Goal: Information Seeking & Learning: Learn about a topic

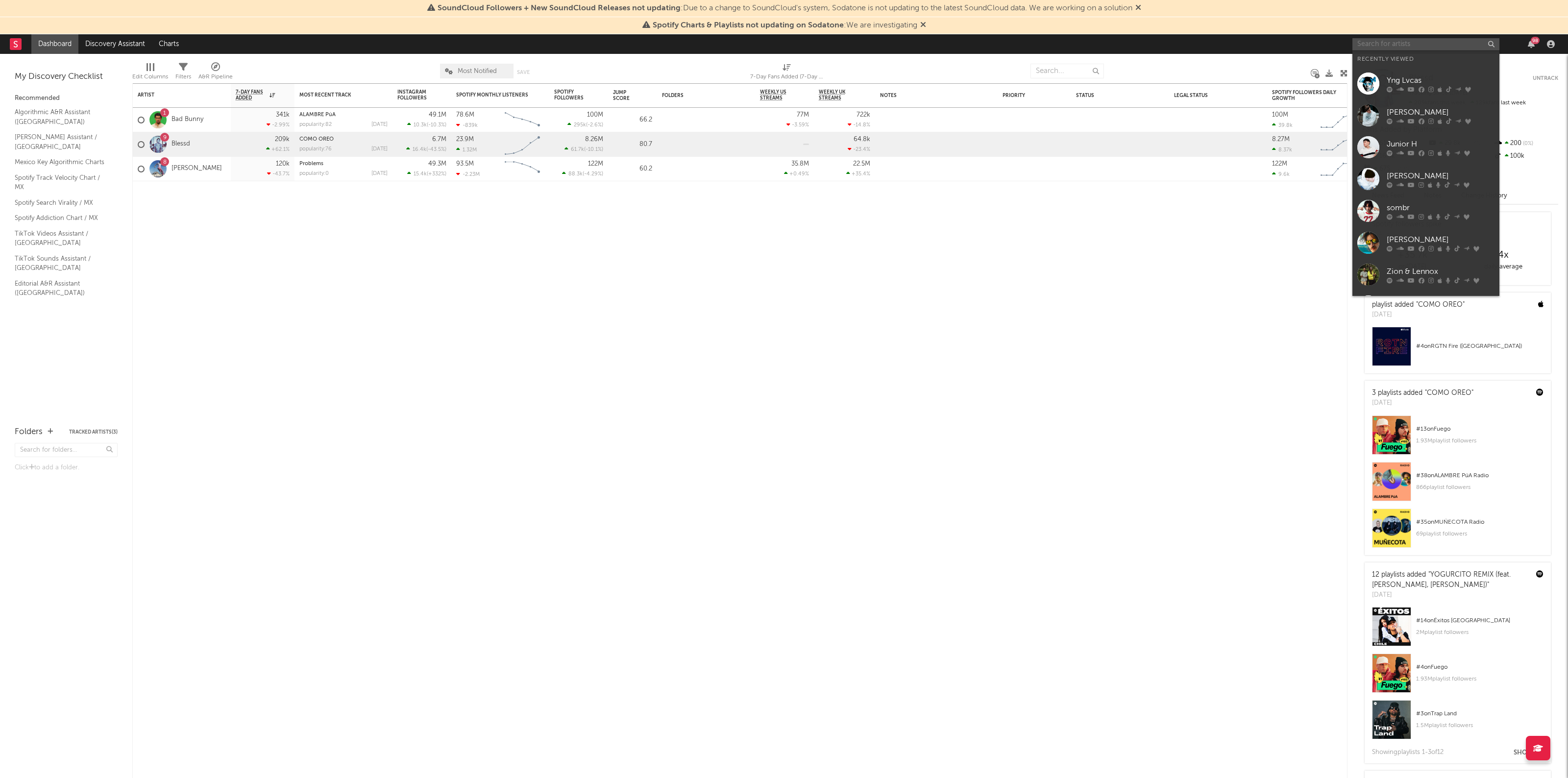
click at [1410, 39] on input "text" at bounding box center [1426, 45] width 147 height 12
type input "junior h"
click at [1414, 62] on div "Junior H" at bounding box center [1440, 64] width 108 height 12
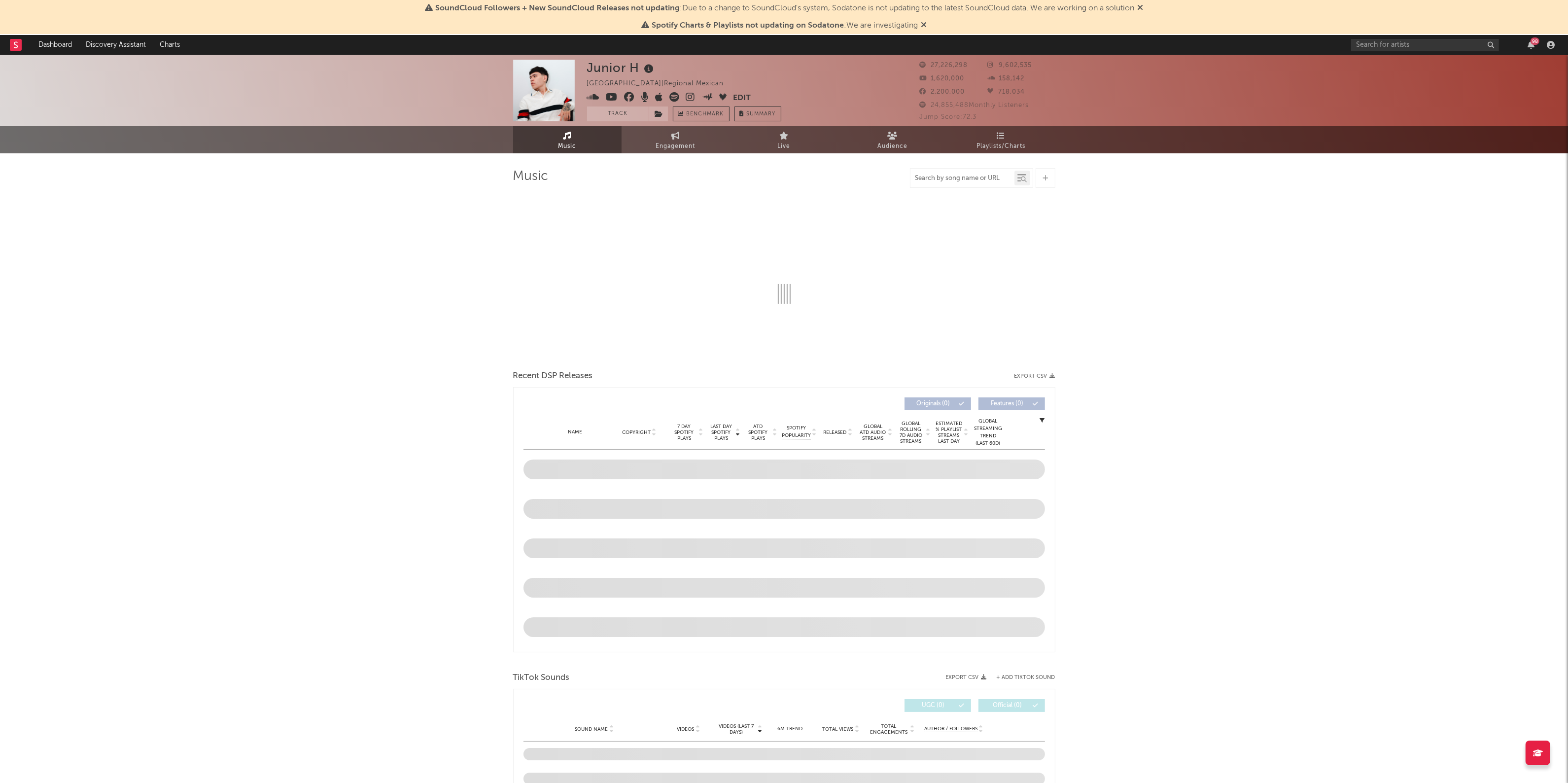
click at [975, 181] on input "text" at bounding box center [962, 178] width 104 height 8
type input "a tu ni"
select select "6m"
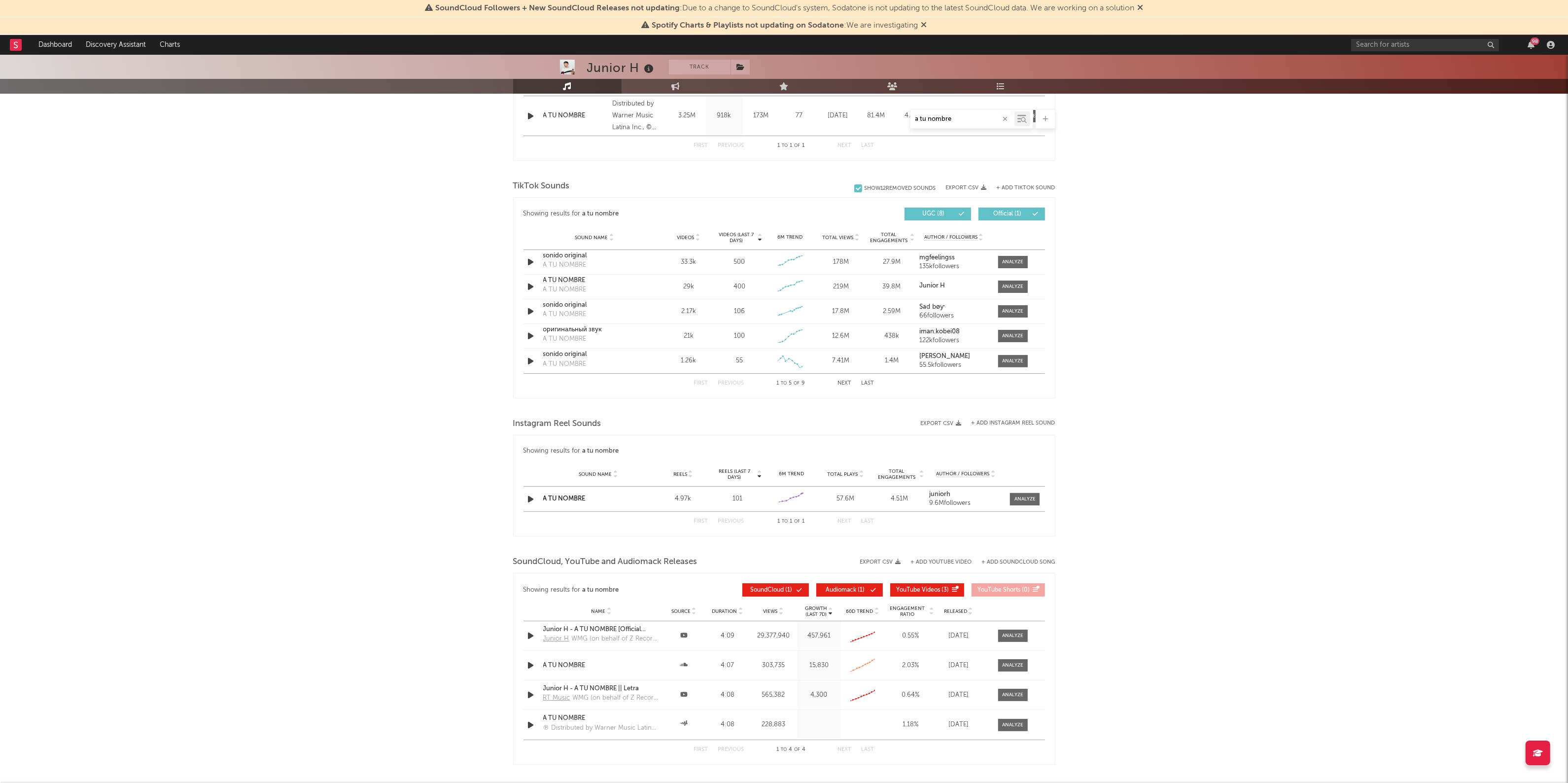
scroll to position [370, 0]
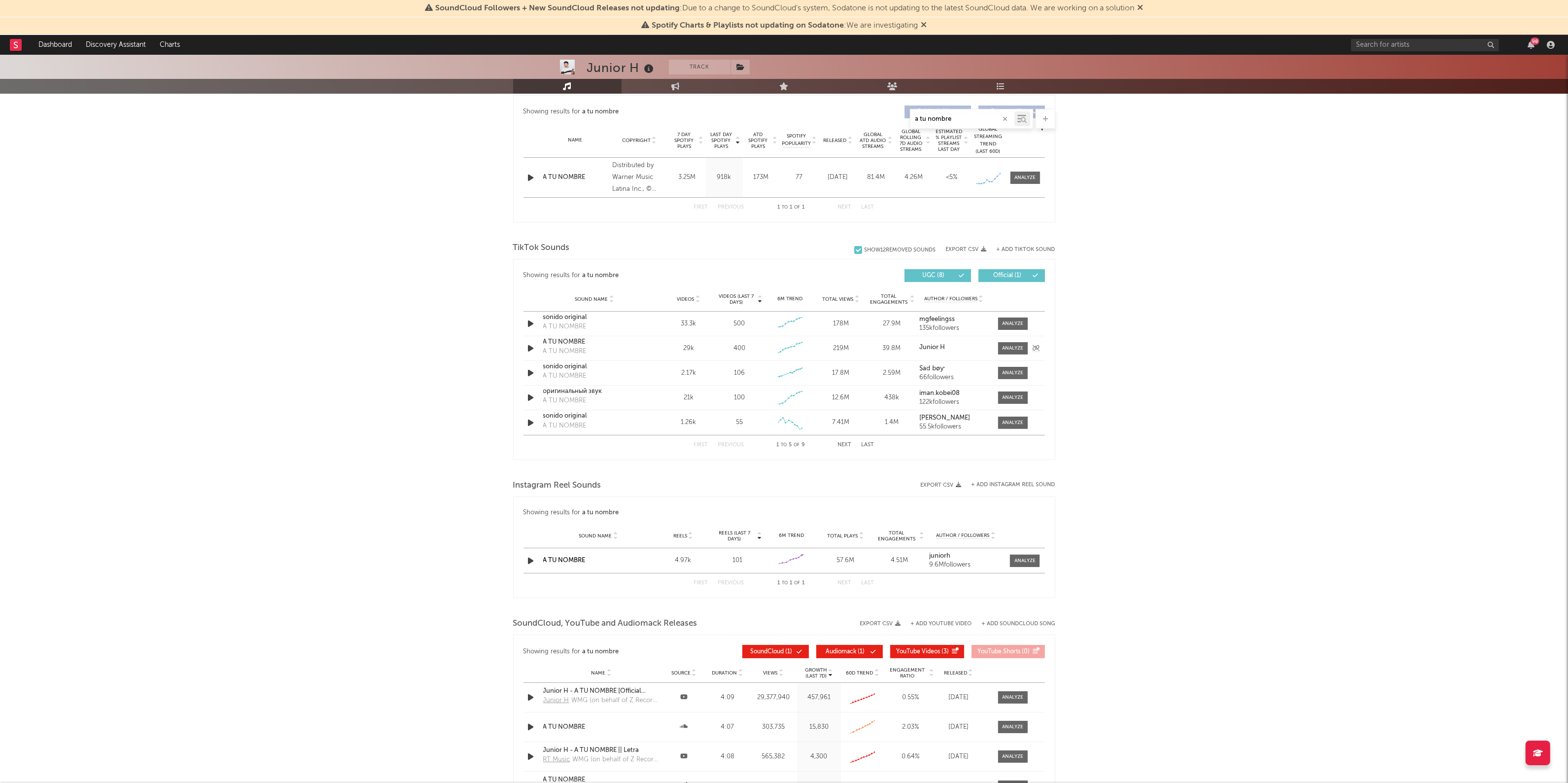
type input "a tu nombre"
click at [570, 344] on div "A TU NOMBRE" at bounding box center [595, 341] width 103 height 9
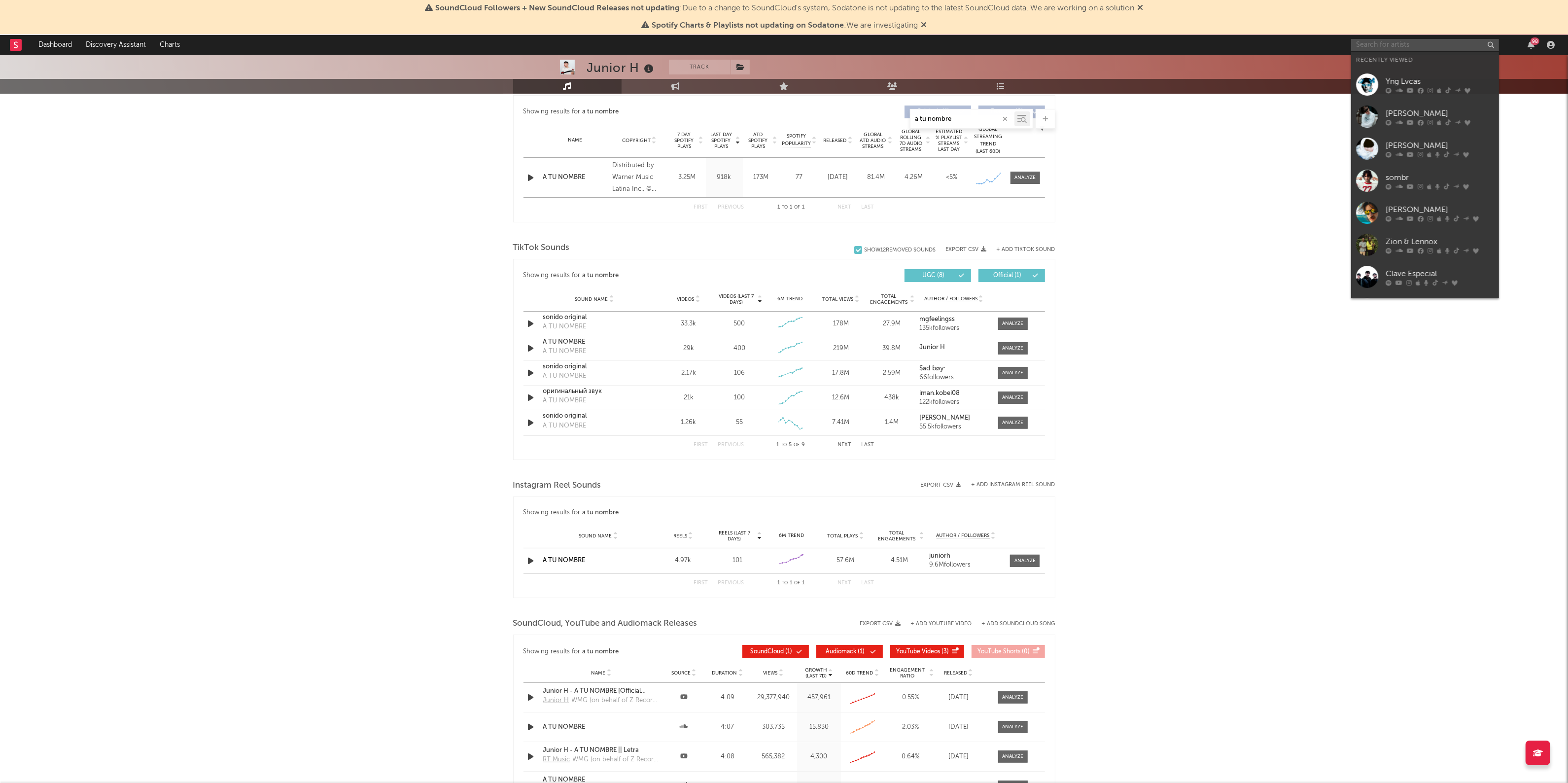
click at [1419, 45] on input "text" at bounding box center [1425, 45] width 148 height 12
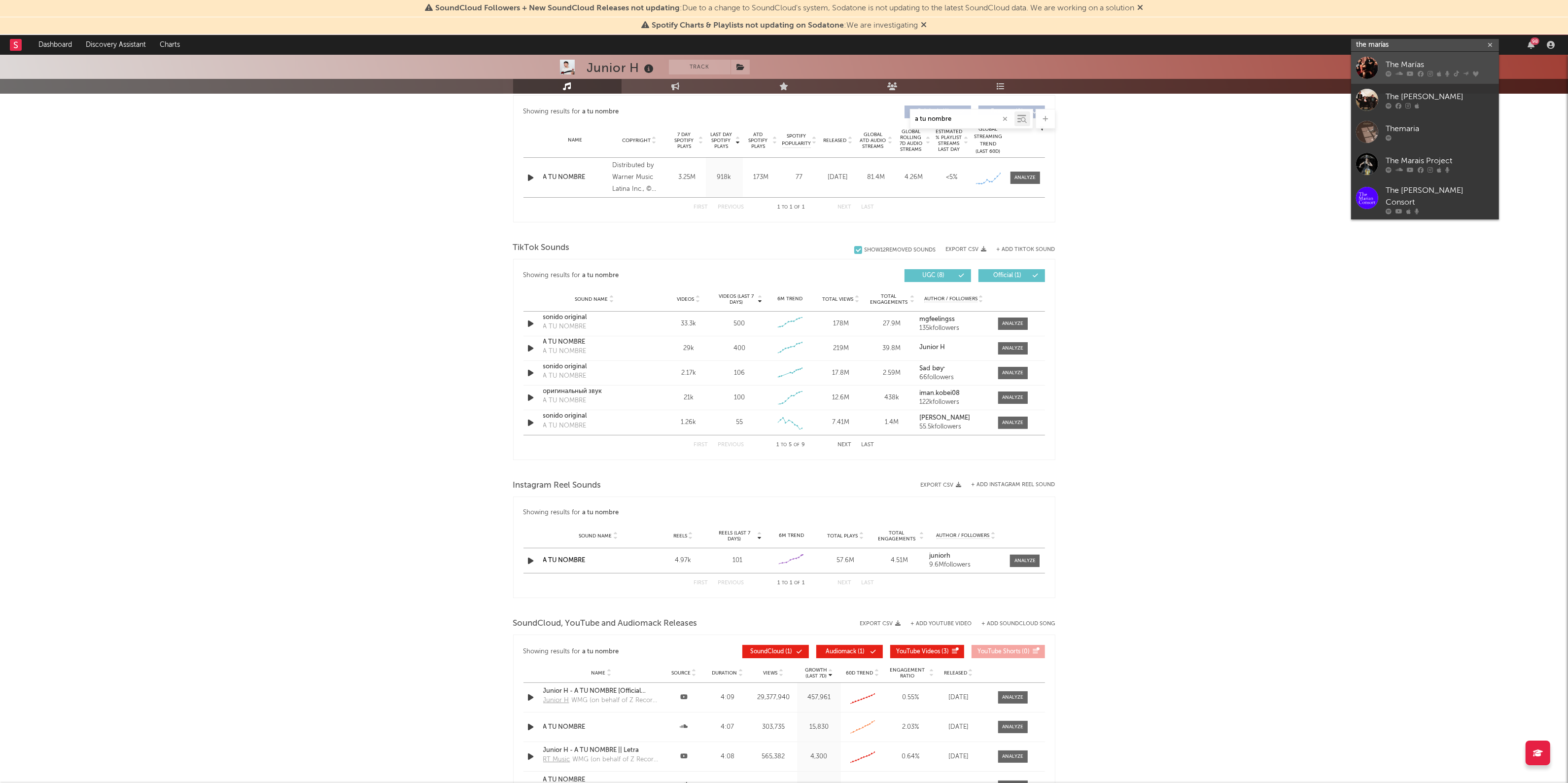
type input "the marías"
drag, startPoint x: 1424, startPoint y: 62, endPoint x: 1416, endPoint y: 62, distance: 8.0
click at [1424, 62] on div "The Marías" at bounding box center [1440, 65] width 109 height 12
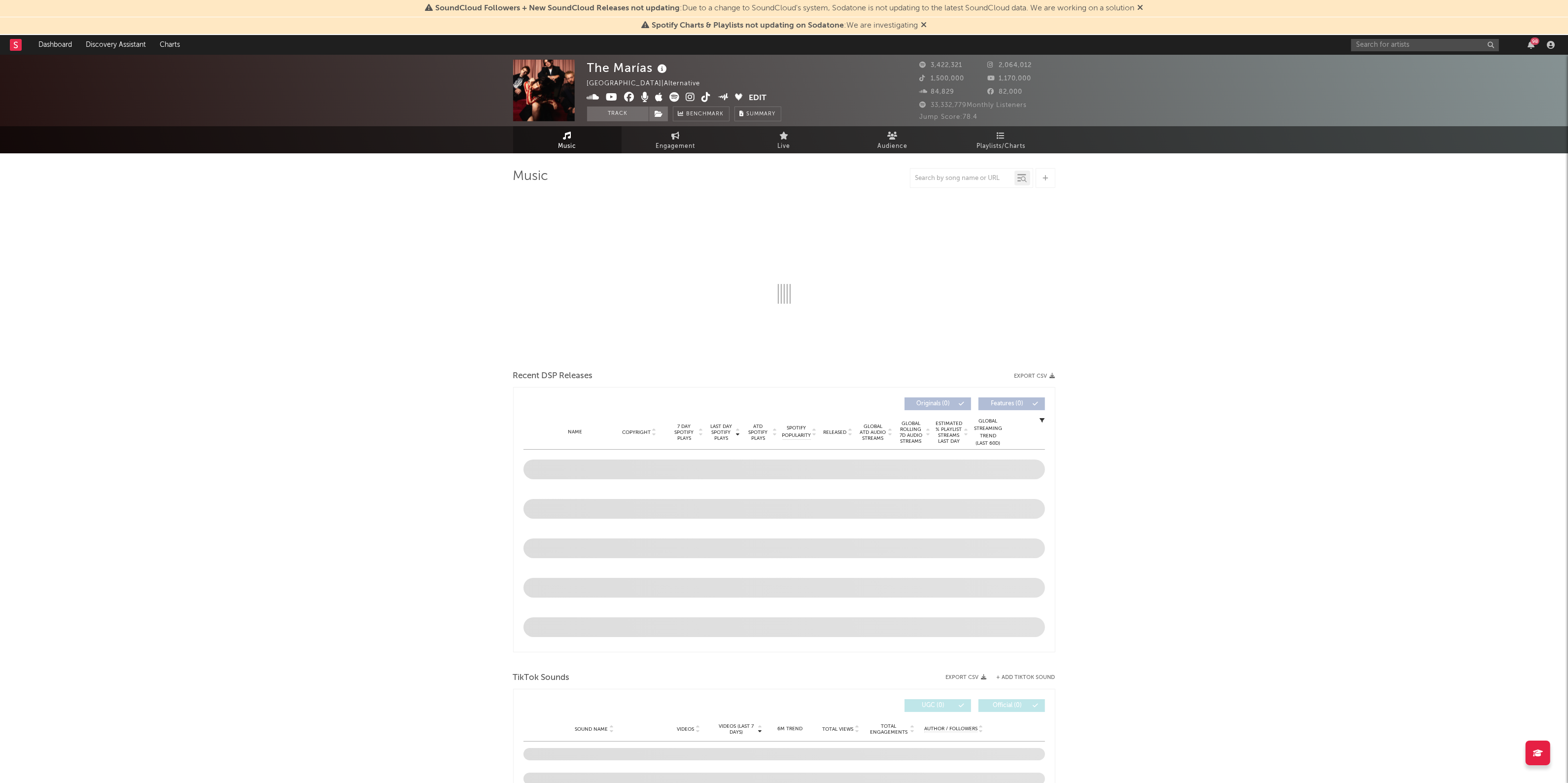
select select "6m"
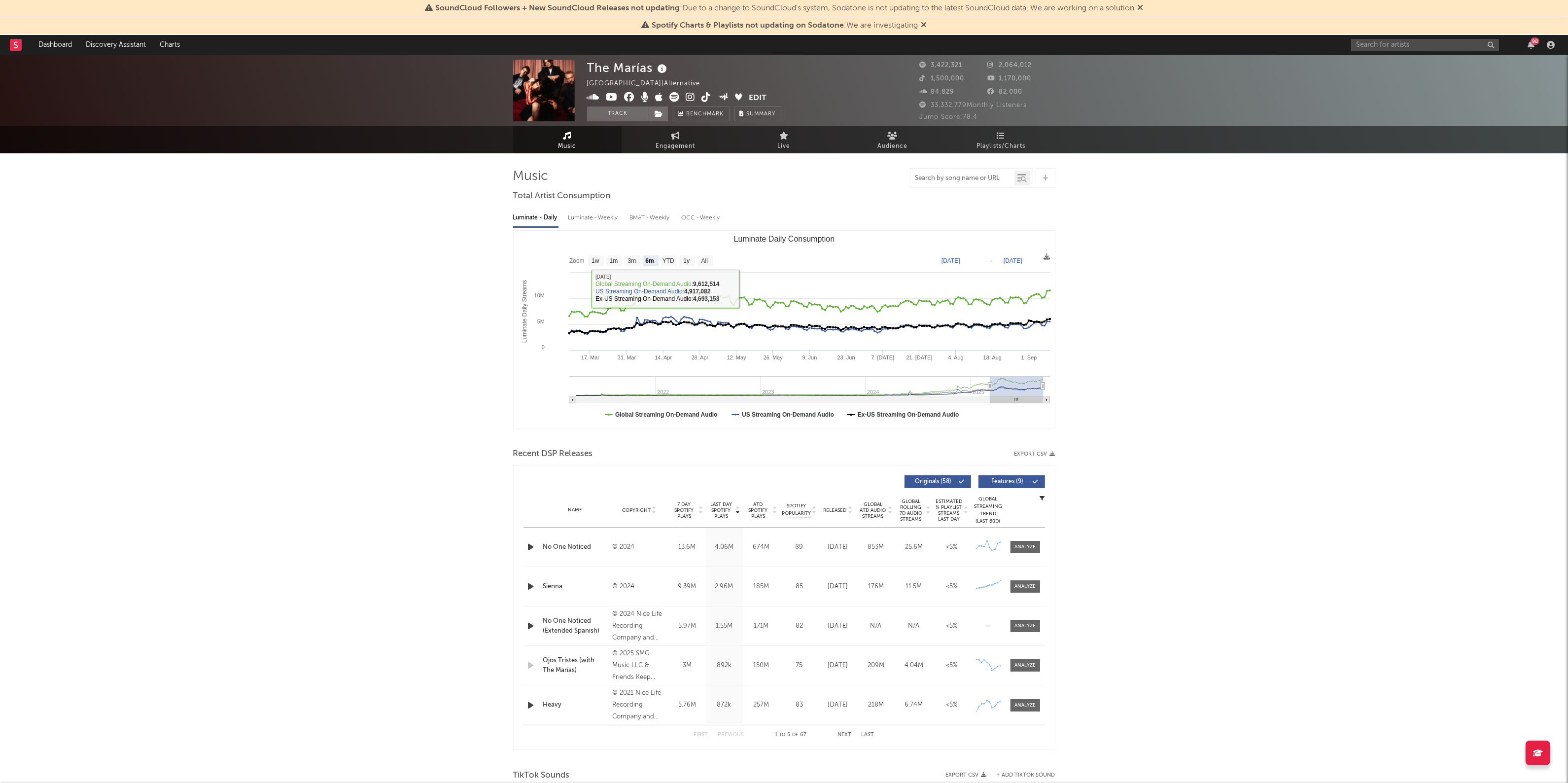
click at [970, 178] on input "text" at bounding box center [962, 178] width 104 height 8
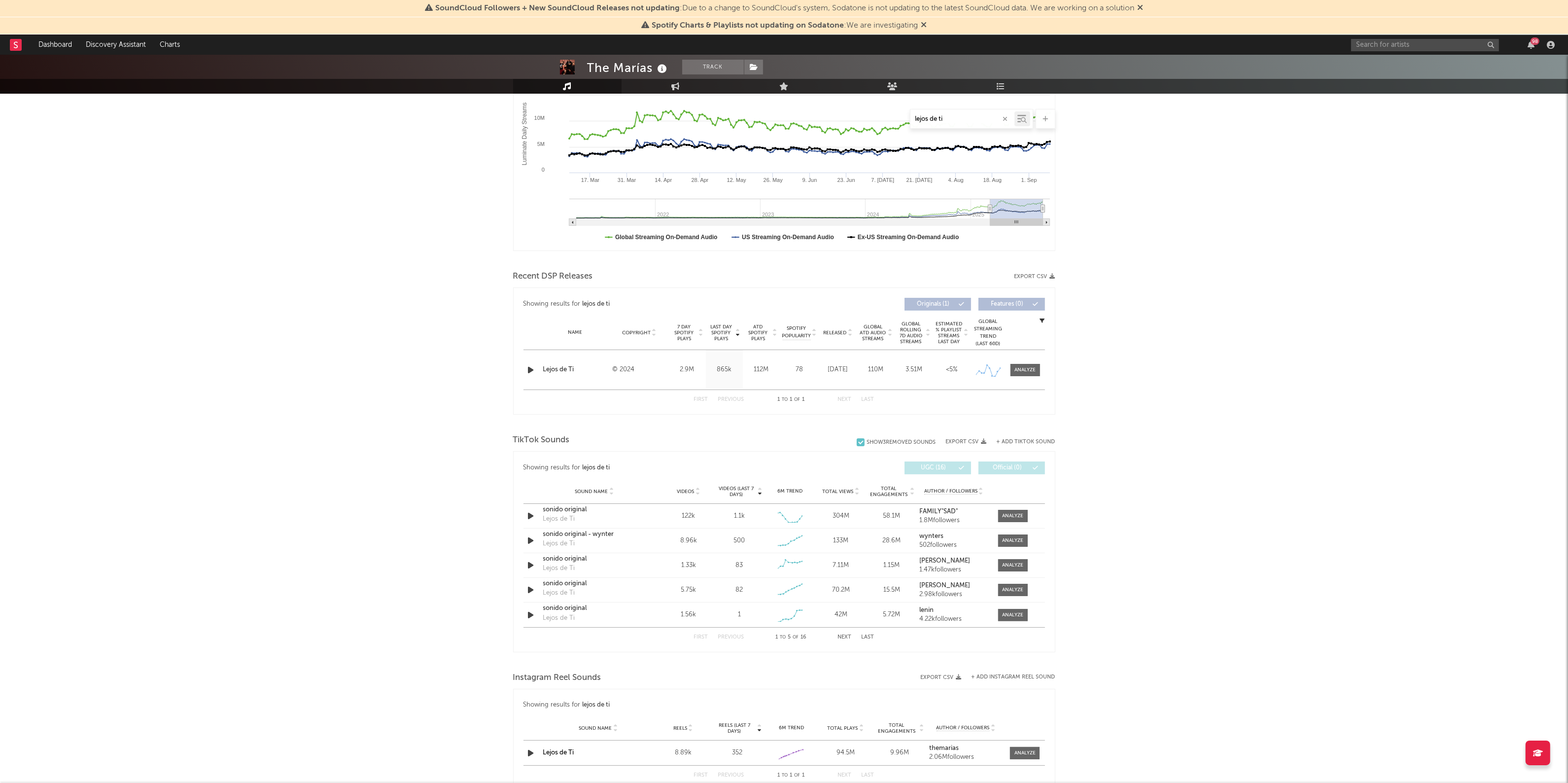
scroll to position [185, 0]
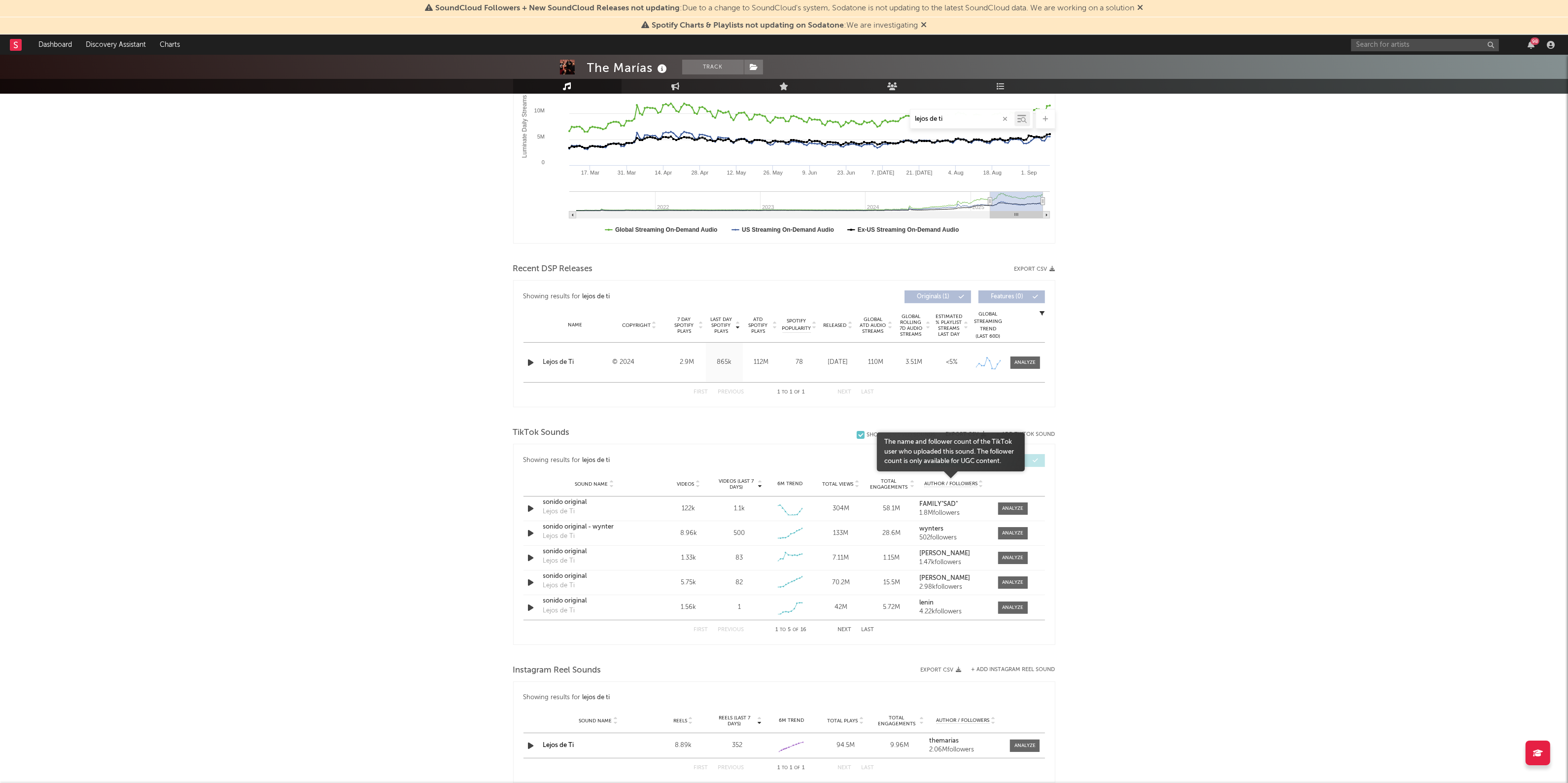
type input "lejos de ti"
click at [968, 484] on span "Author / Followers" at bounding box center [951, 483] width 53 height 6
click at [565, 577] on div "Lejos de Ti" at bounding box center [595, 575] width 103 height 9
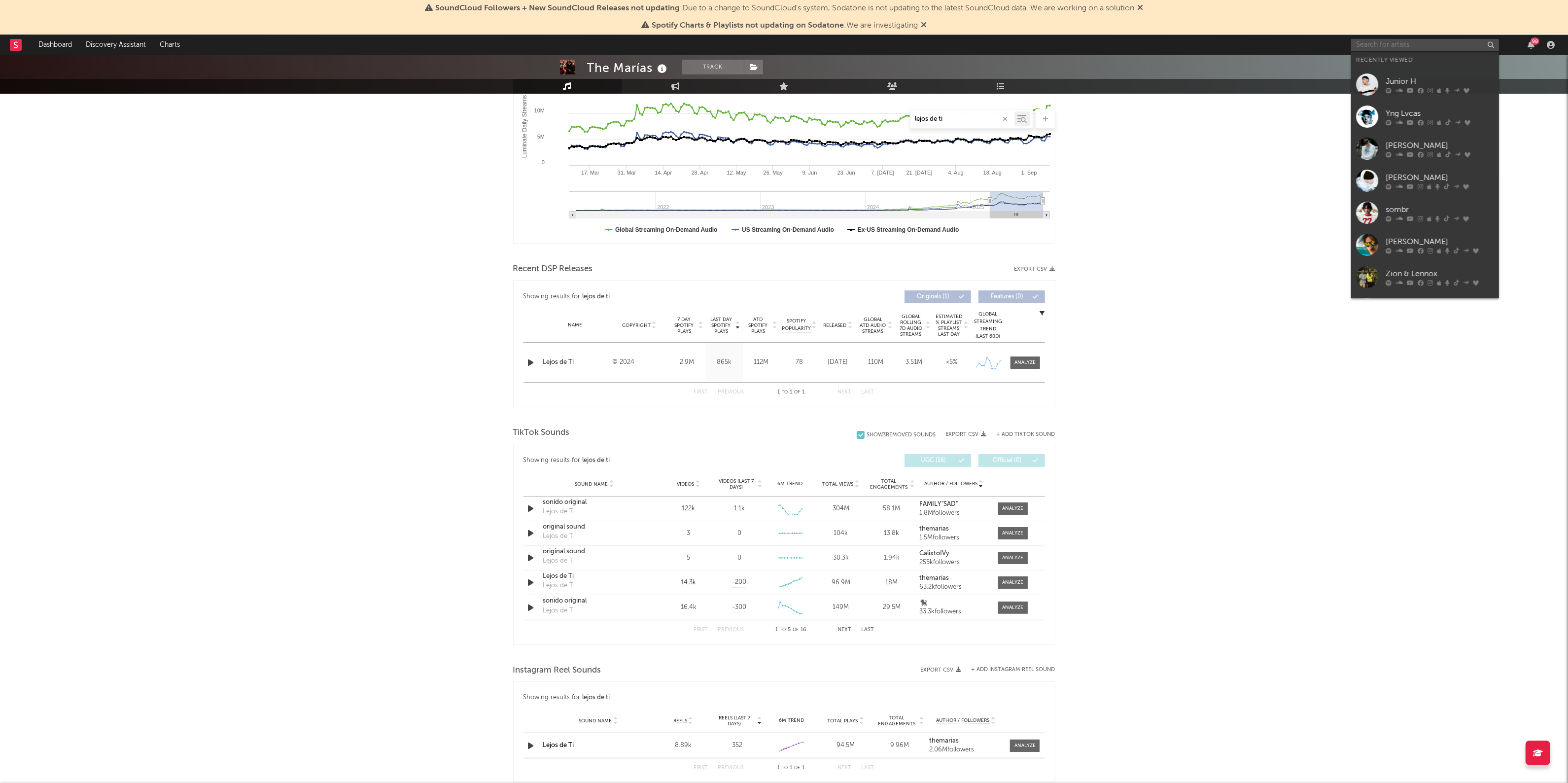
click at [1392, 45] on input "text" at bounding box center [1425, 45] width 148 height 12
type input "[PERSON_NAME]"
click at [1409, 62] on div "[PERSON_NAME]" at bounding box center [1440, 65] width 109 height 12
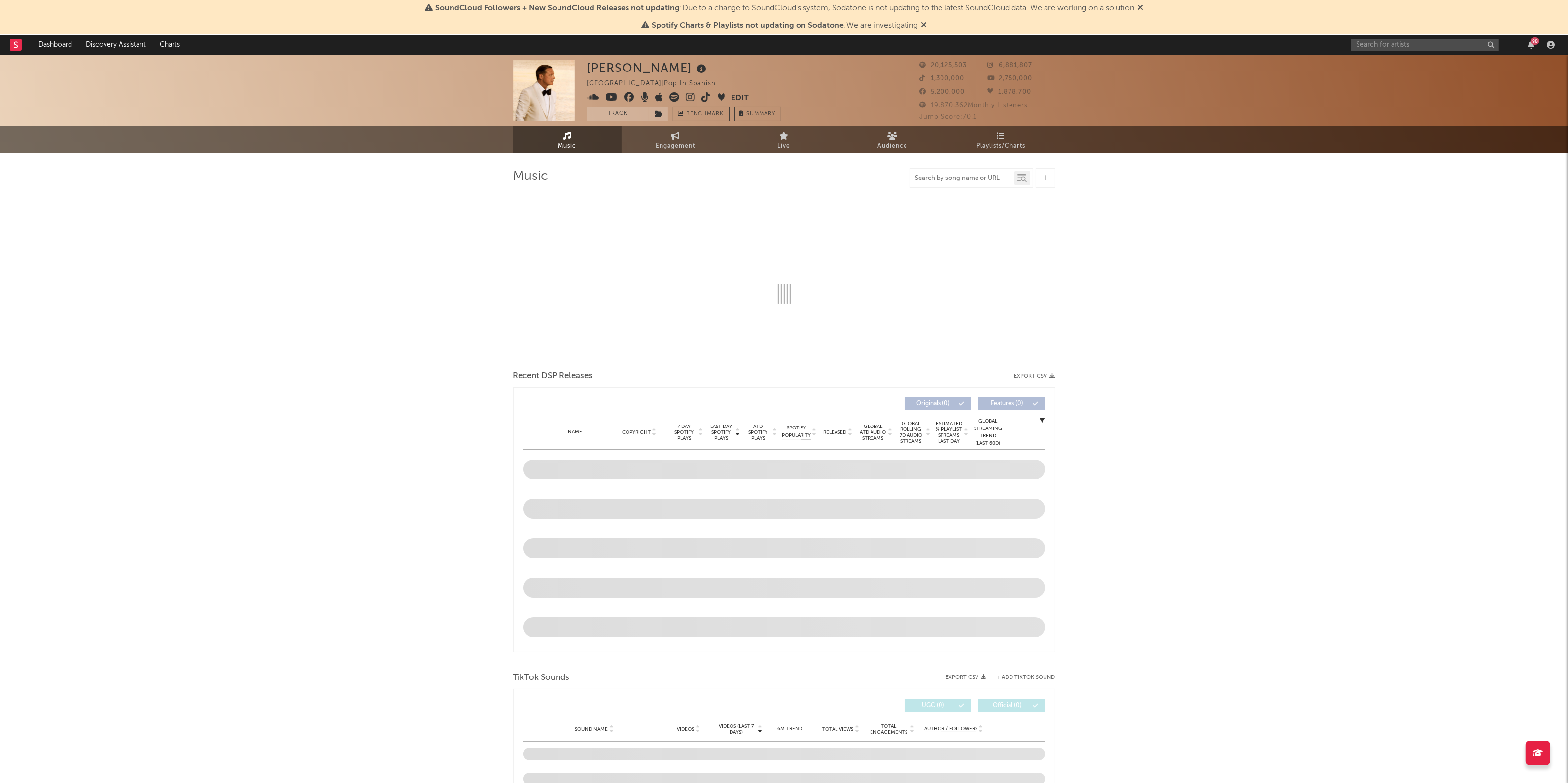
click at [943, 176] on input "text" at bounding box center [962, 178] width 104 height 8
type input "méxico en [PERSON_NAME]"
select select "6m"
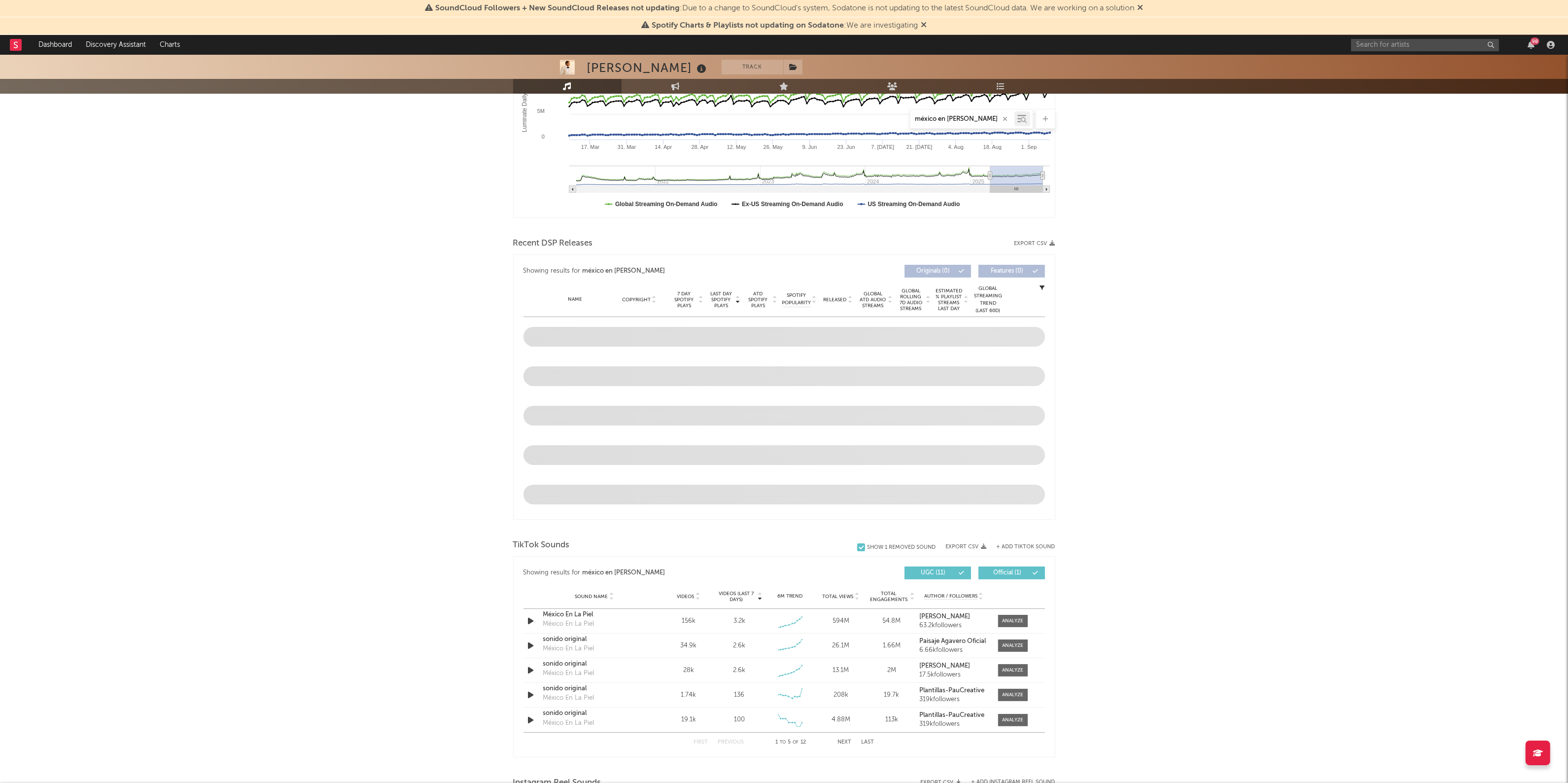
scroll to position [370, 0]
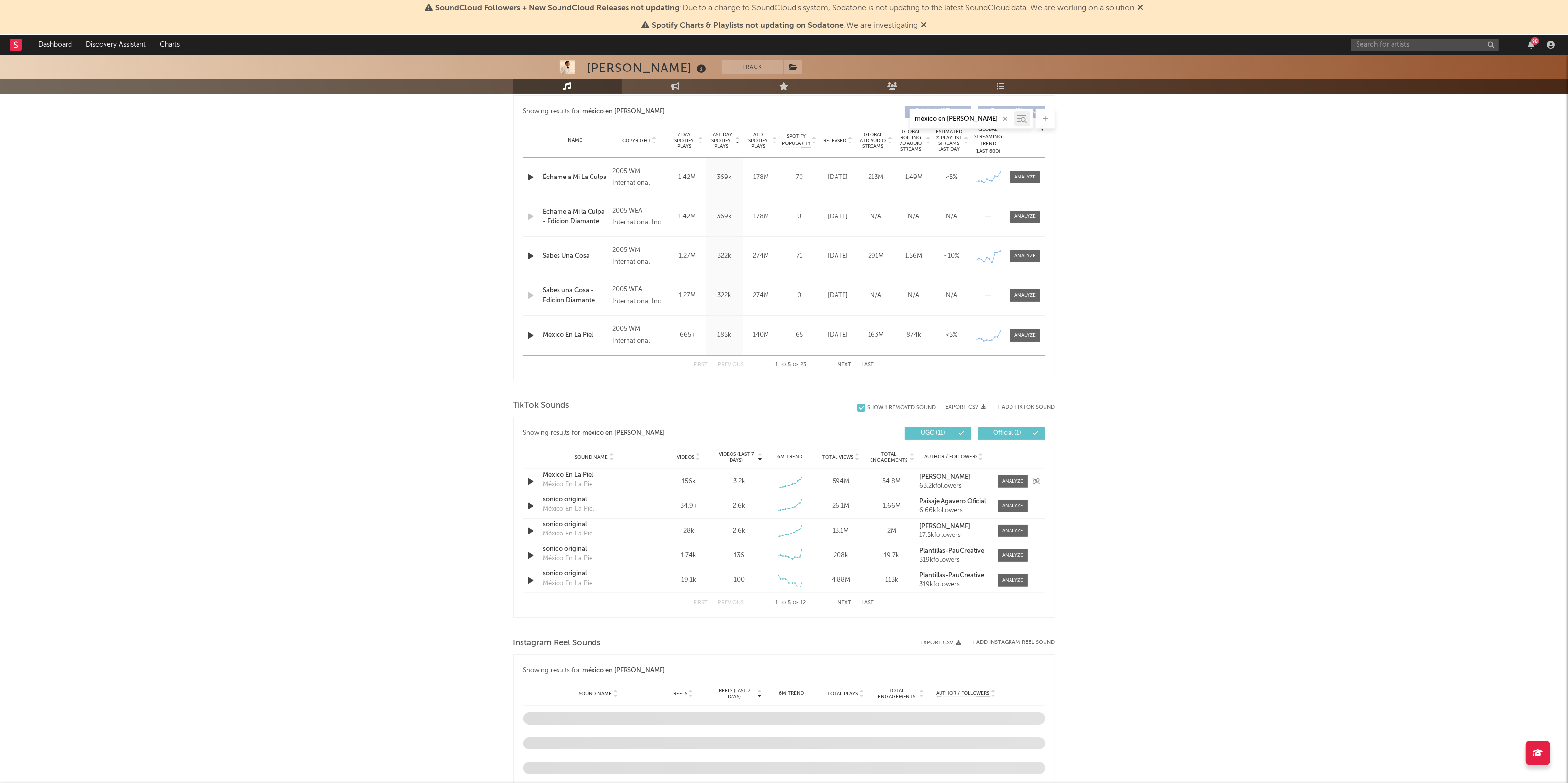
type input "méxico en [PERSON_NAME]"
click at [571, 479] on div "México En La Piel" at bounding box center [595, 475] width 103 height 9
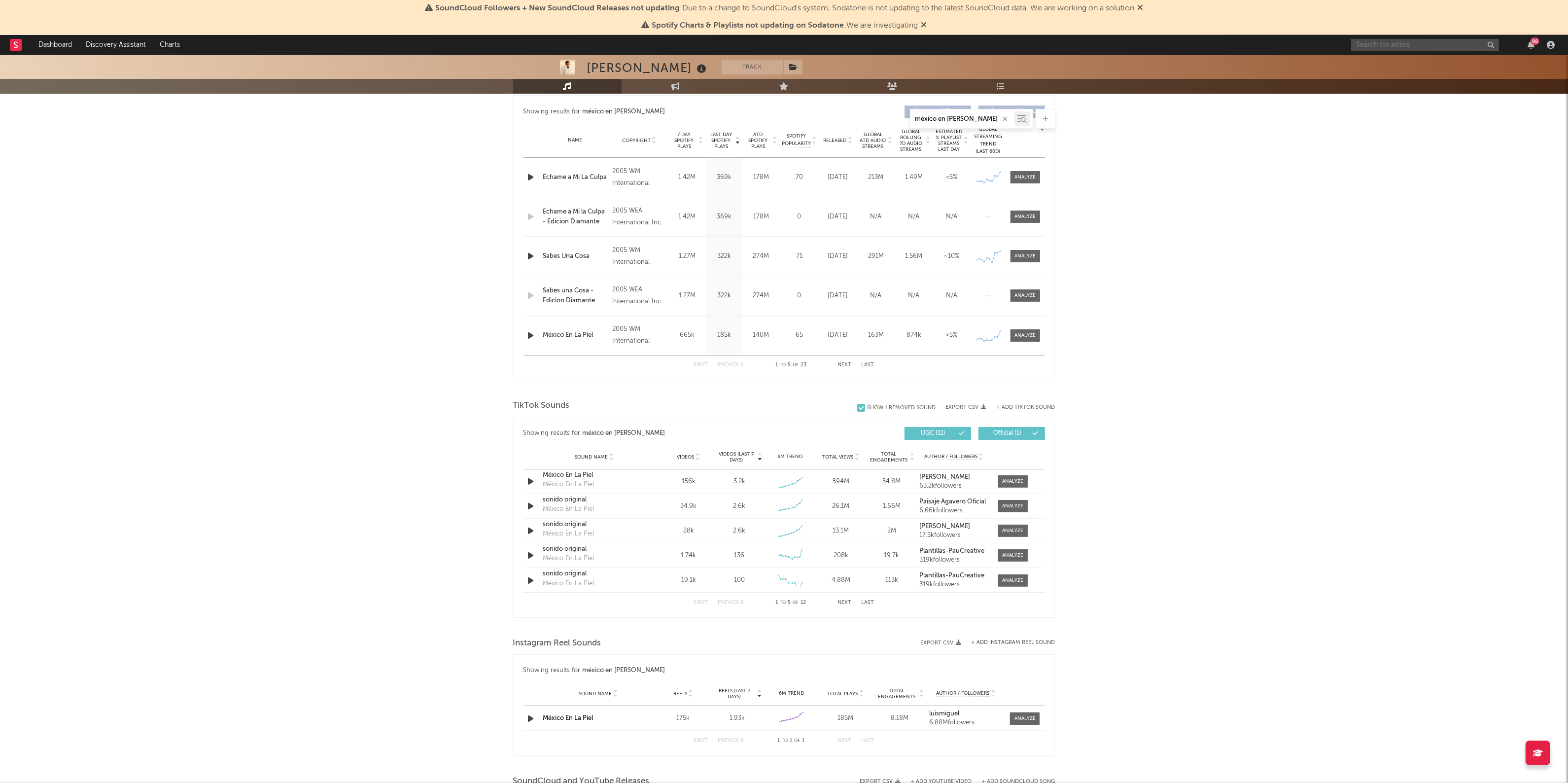
click at [1442, 46] on input "text" at bounding box center [1425, 45] width 148 height 12
type input "[PERSON_NAME]"
click at [1443, 63] on div "[PERSON_NAME]" at bounding box center [1440, 65] width 109 height 12
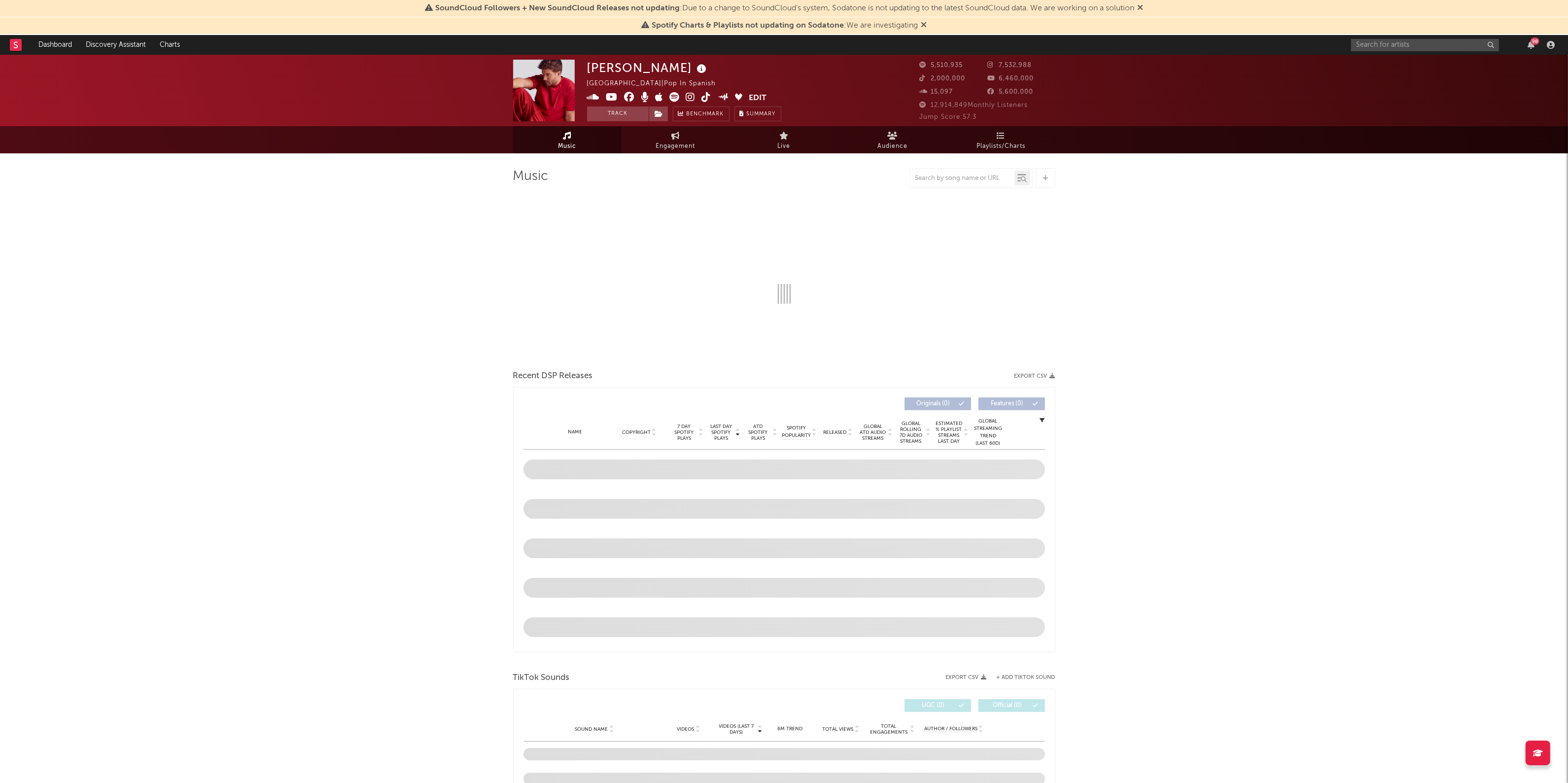
click at [941, 186] on div at bounding box center [971, 177] width 123 height 20
click at [942, 178] on input "text" at bounding box center [962, 178] width 104 height 8
select select "6m"
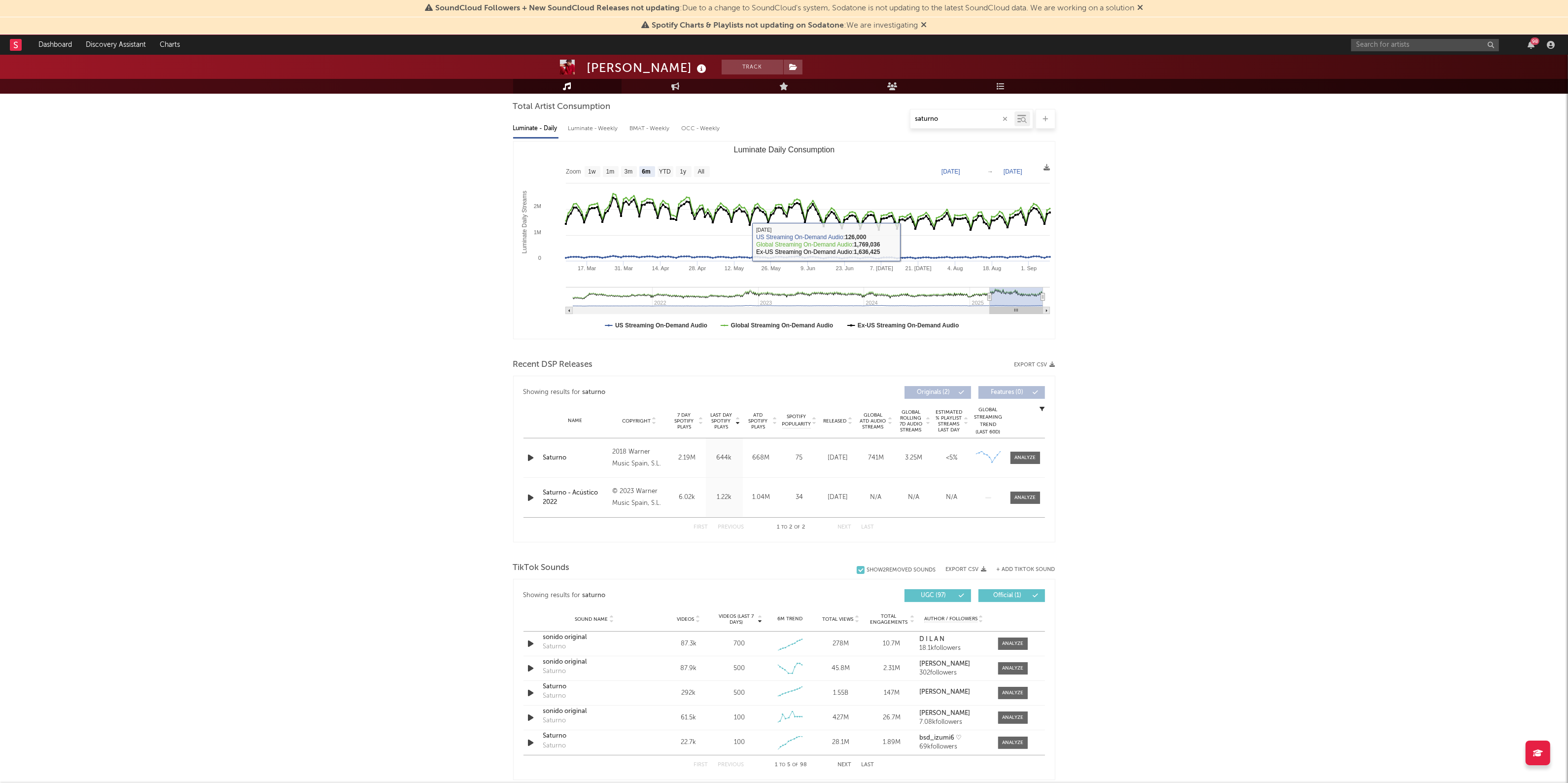
scroll to position [185, 0]
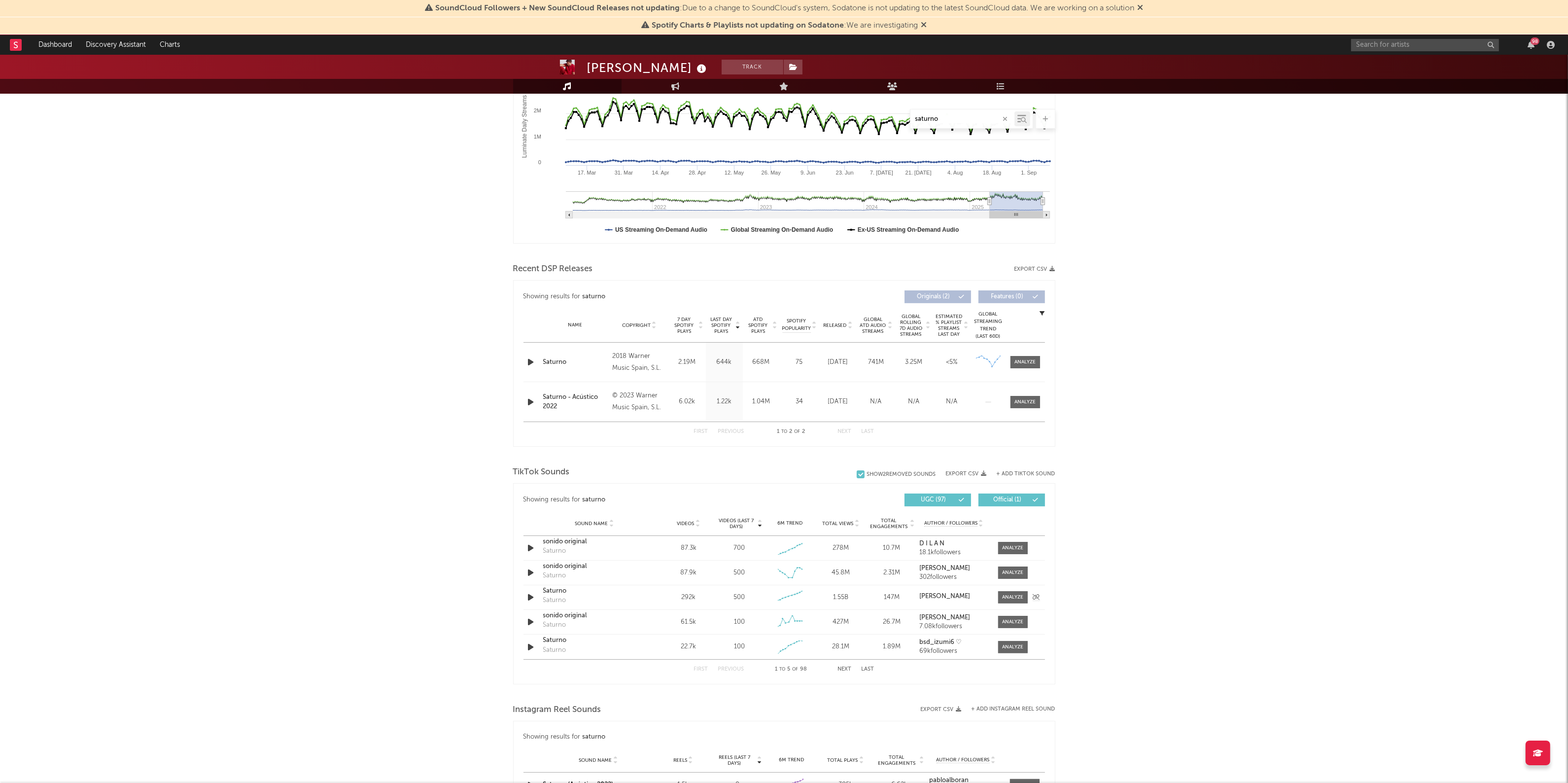
type input "saturno"
click at [555, 592] on div "Saturno" at bounding box center [595, 590] width 103 height 9
